Goal: Use online tool/utility: Utilize a website feature to perform a specific function

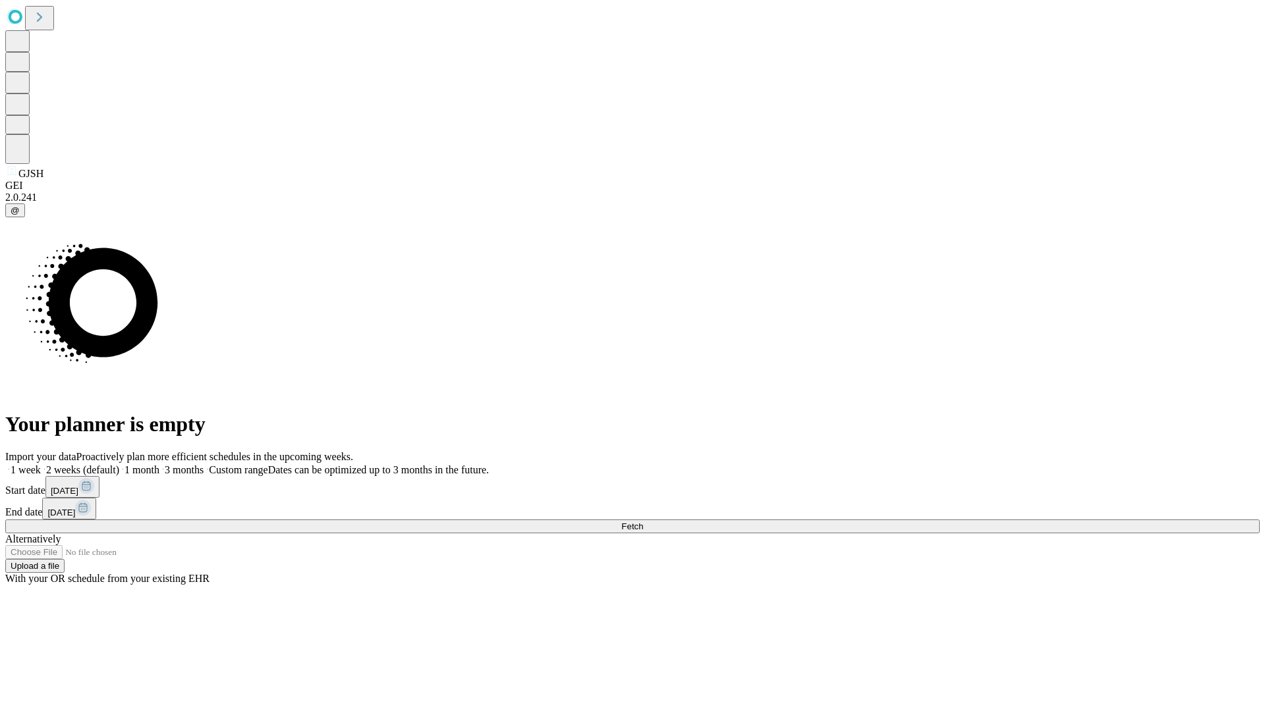
click at [643, 522] on span "Fetch" at bounding box center [632, 527] width 22 height 10
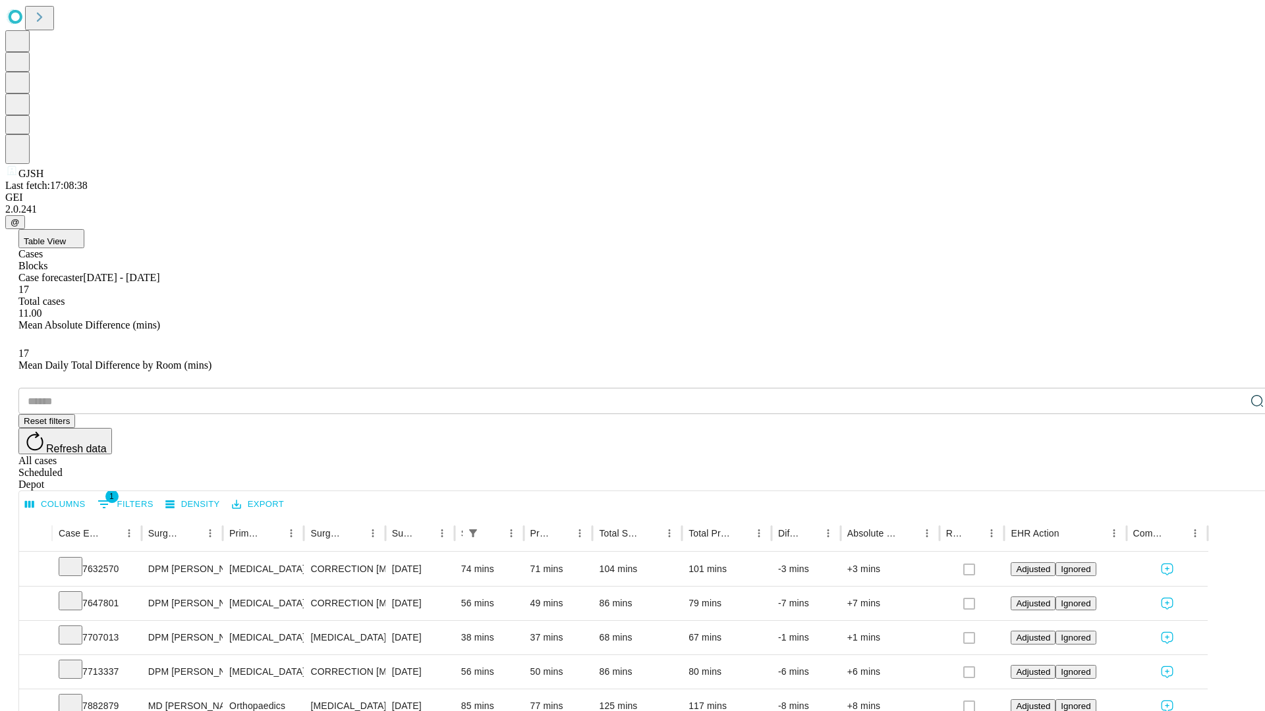
click at [66, 236] on span "Table View" at bounding box center [45, 241] width 42 height 10
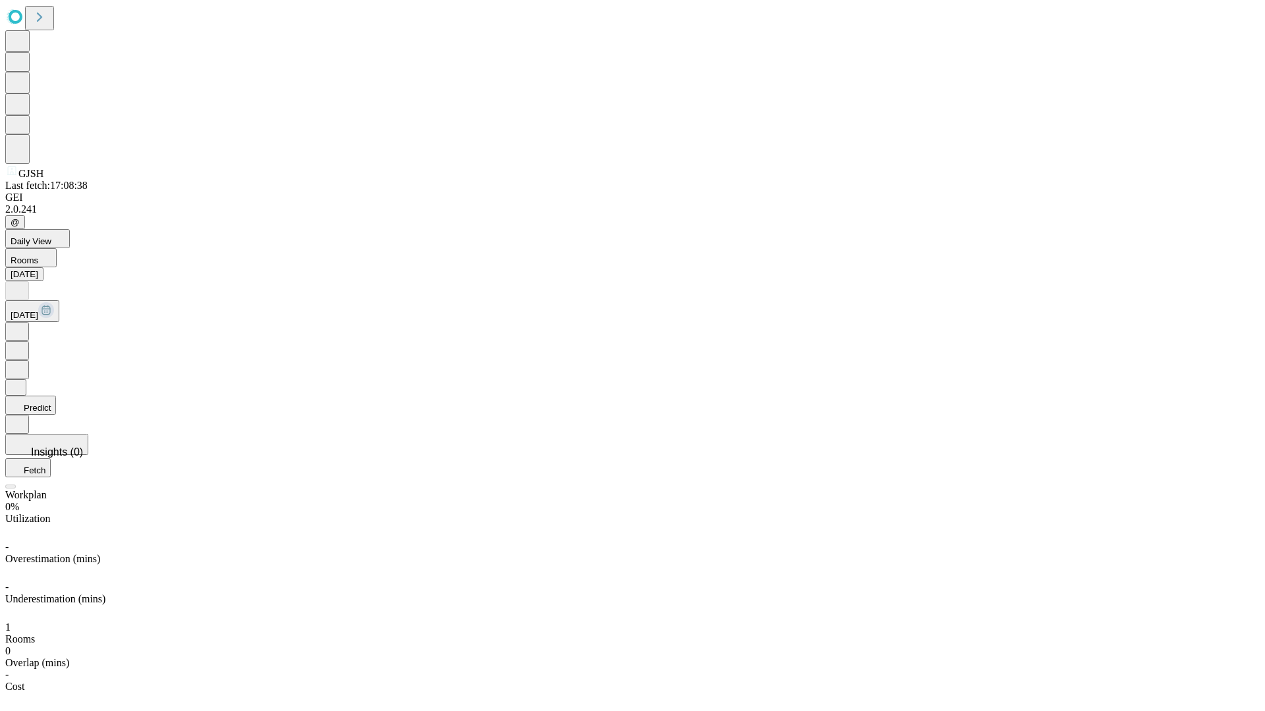
click at [56, 396] on button "Predict" at bounding box center [30, 405] width 51 height 19
